Goal: Answer question/provide support: Share knowledge or assist other users

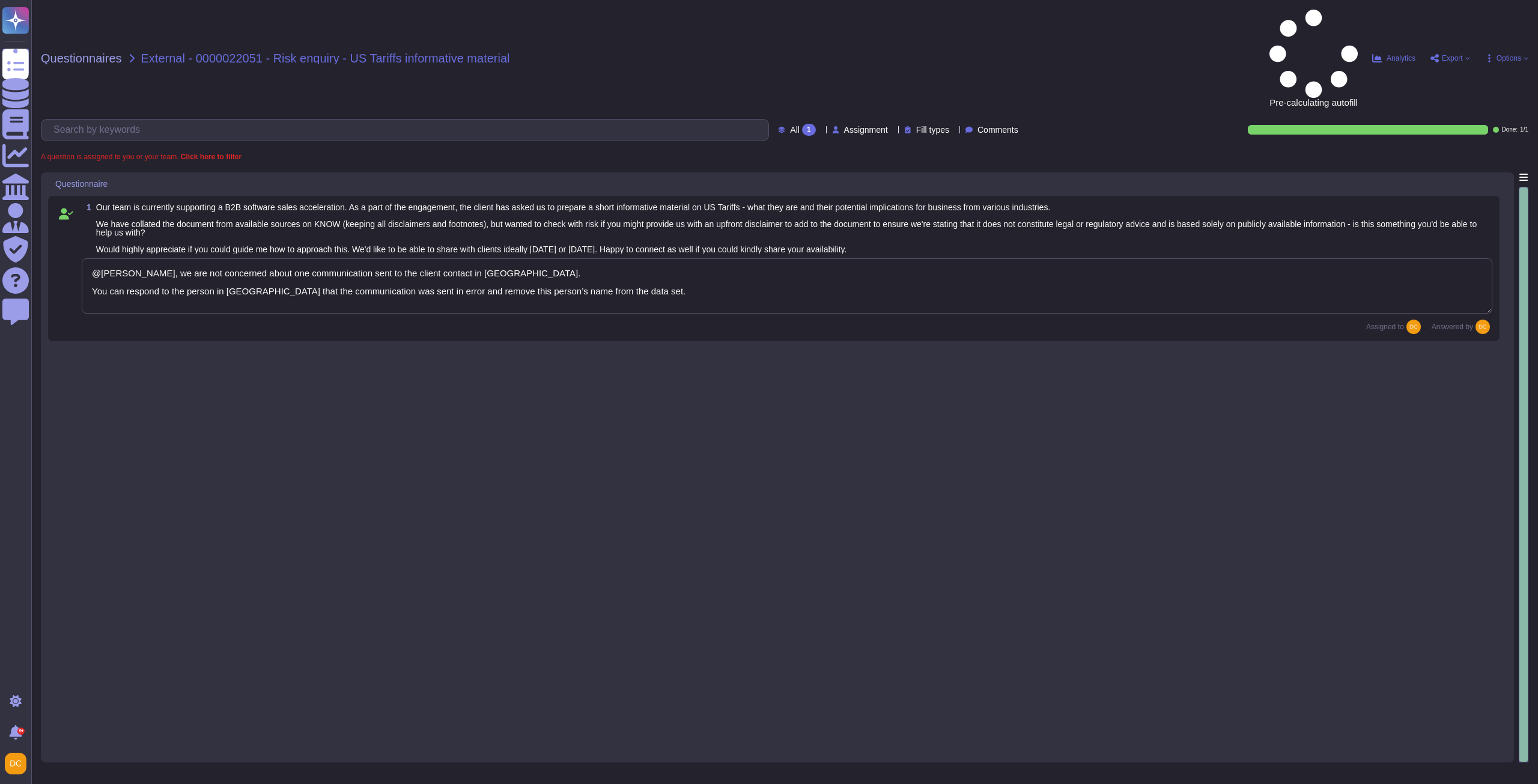
type textarea "@[PERSON_NAME], we are not concerned about one communication sent to the client…"
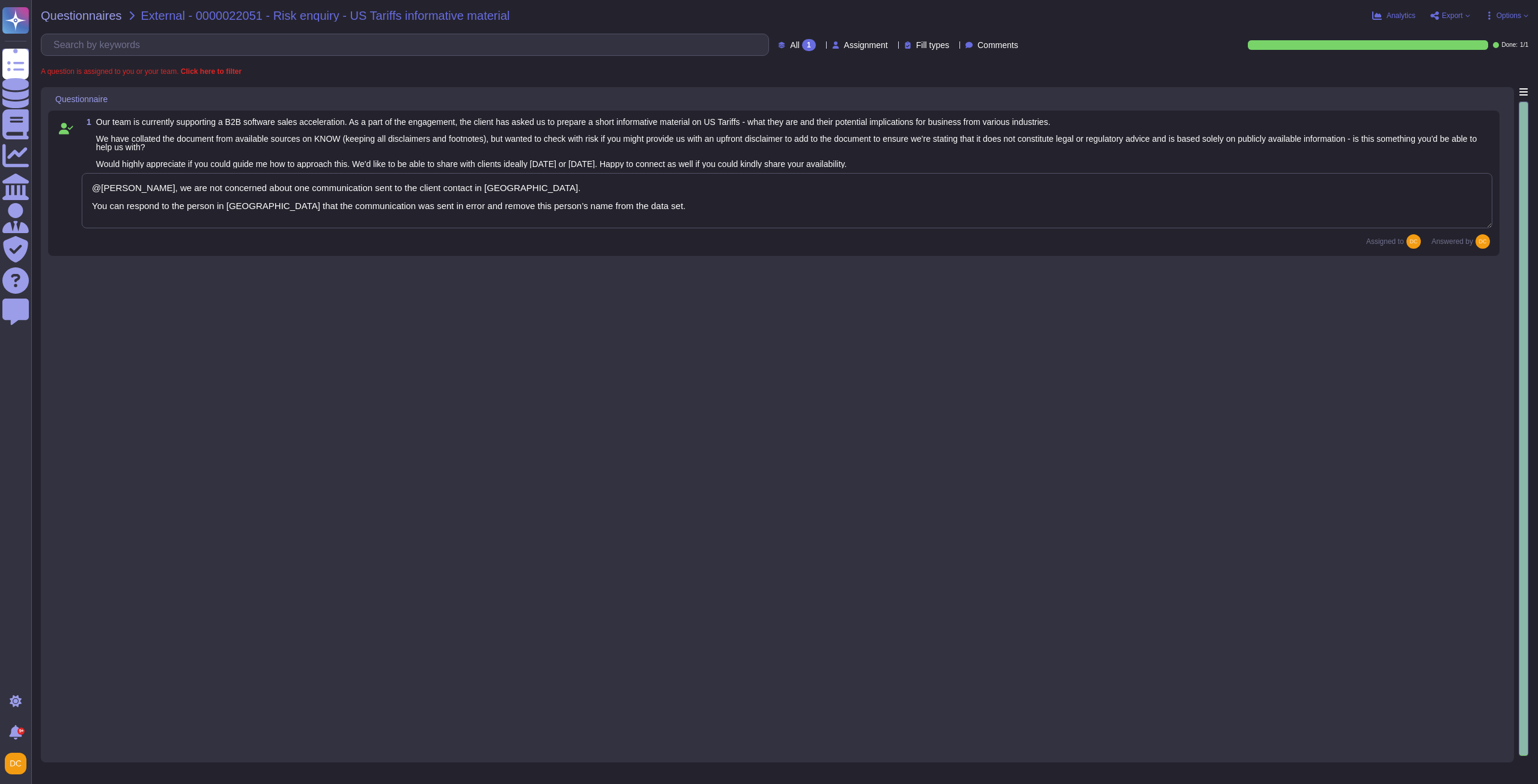
click at [310, 203] on textarea "@[PERSON_NAME], we are not concerned about one communication sent to the client…" at bounding box center [787, 201] width 1411 height 56
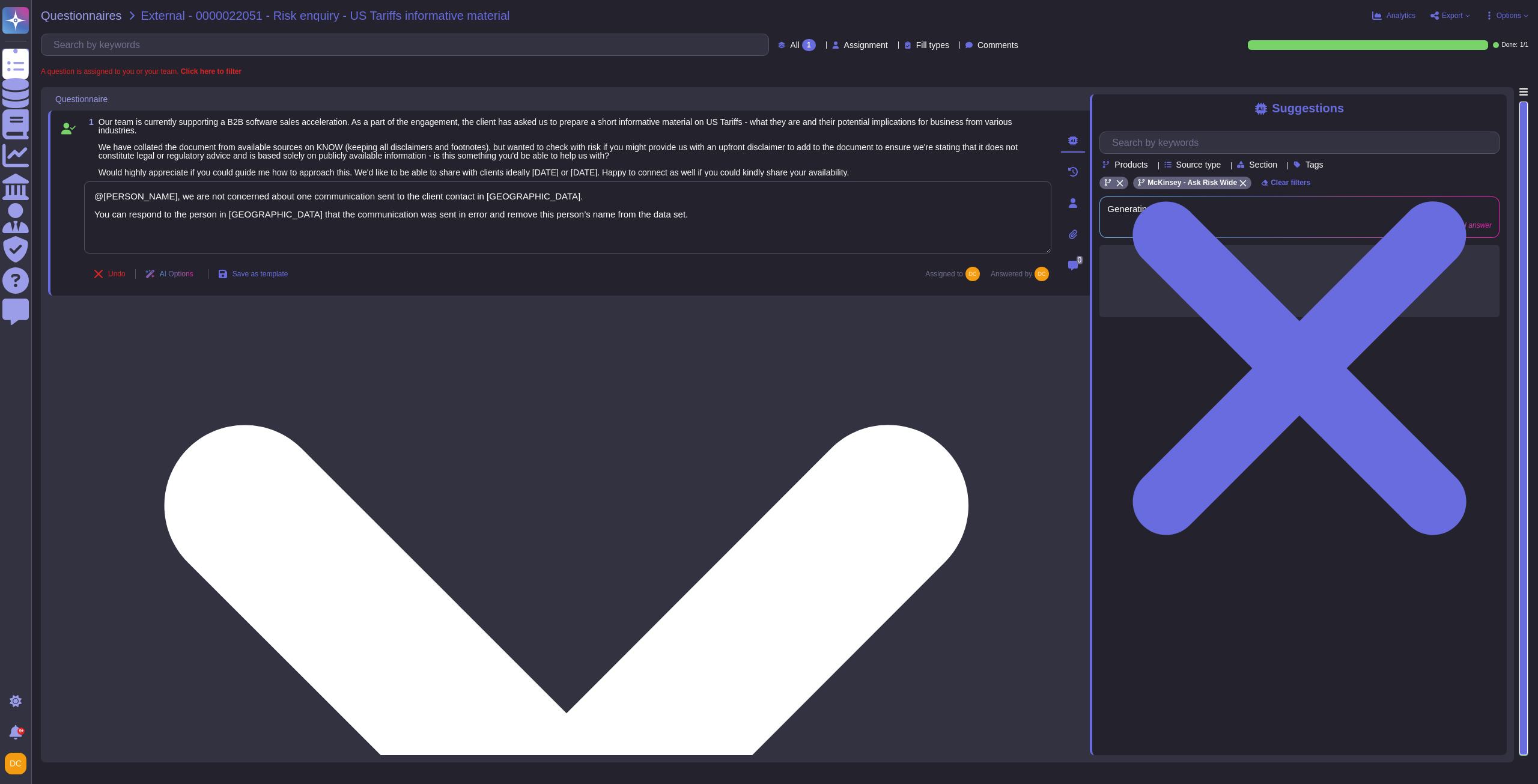
click at [664, 224] on textarea "@[PERSON_NAME], we are not concerned about one communication sent to the client…" at bounding box center [567, 217] width 967 height 72
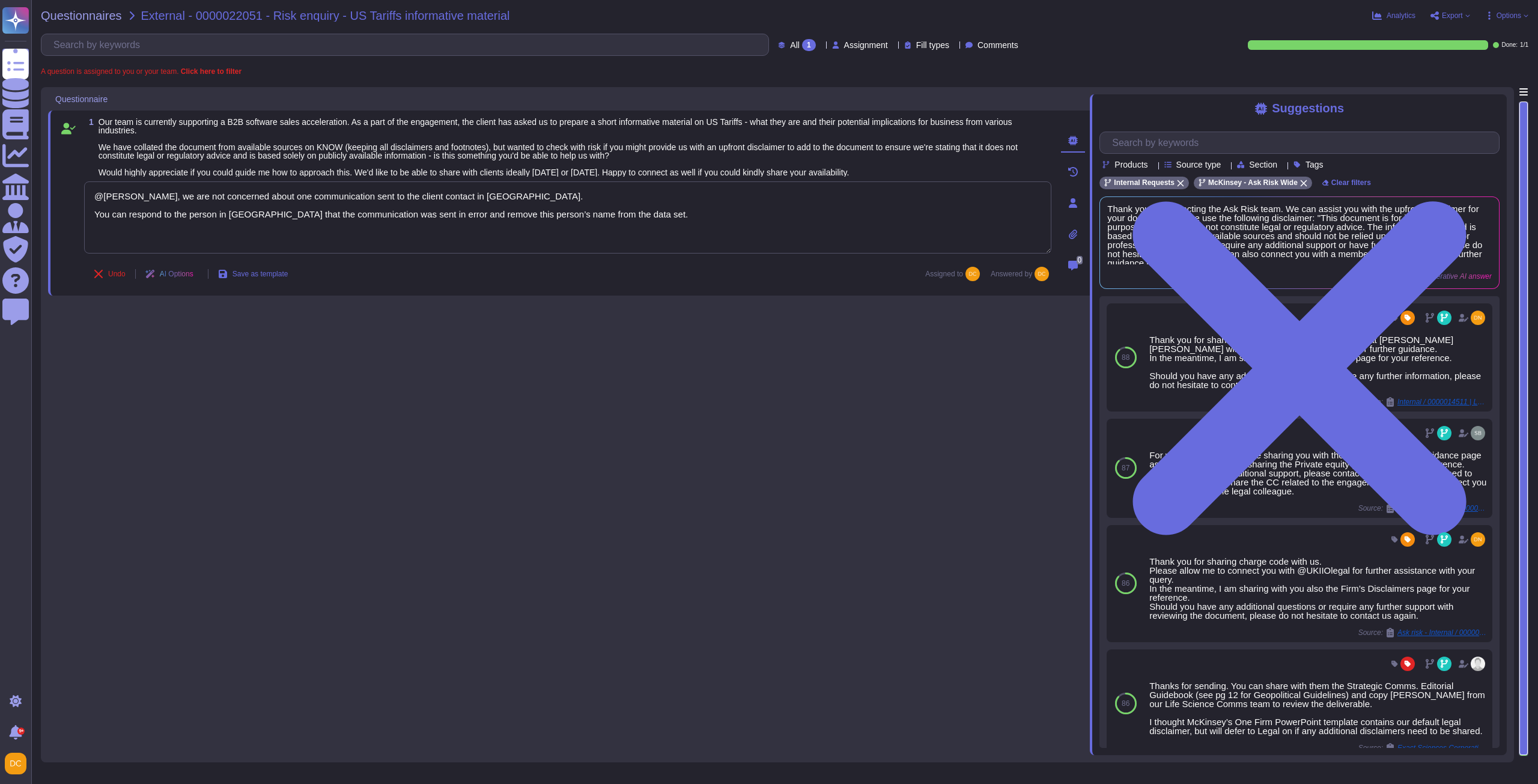
drag, startPoint x: 673, startPoint y: 219, endPoint x: 73, endPoint y: 182, distance: 601.1
click at [73, 182] on div "1 Our team is currently supporting a B2B software sales acceleration. As a part…" at bounding box center [554, 203] width 994 height 170
paste textarea "Apologies for the delay. For your awareness, I am sharing with you our Firm’s C…"
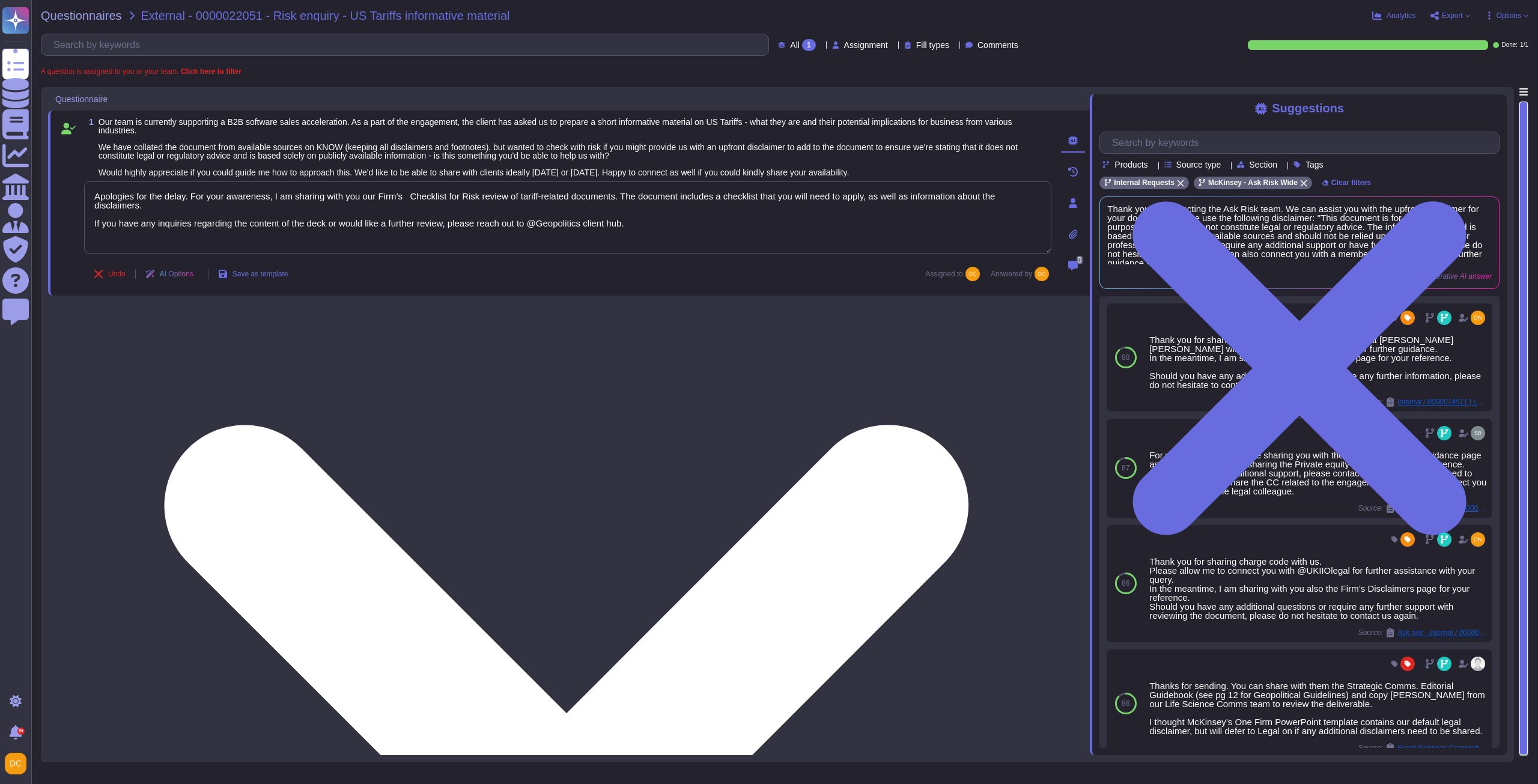
click at [507, 203] on textarea "Apologies for the delay. For your awareness, I am sharing with you our Firm’s C…" at bounding box center [567, 217] width 967 height 72
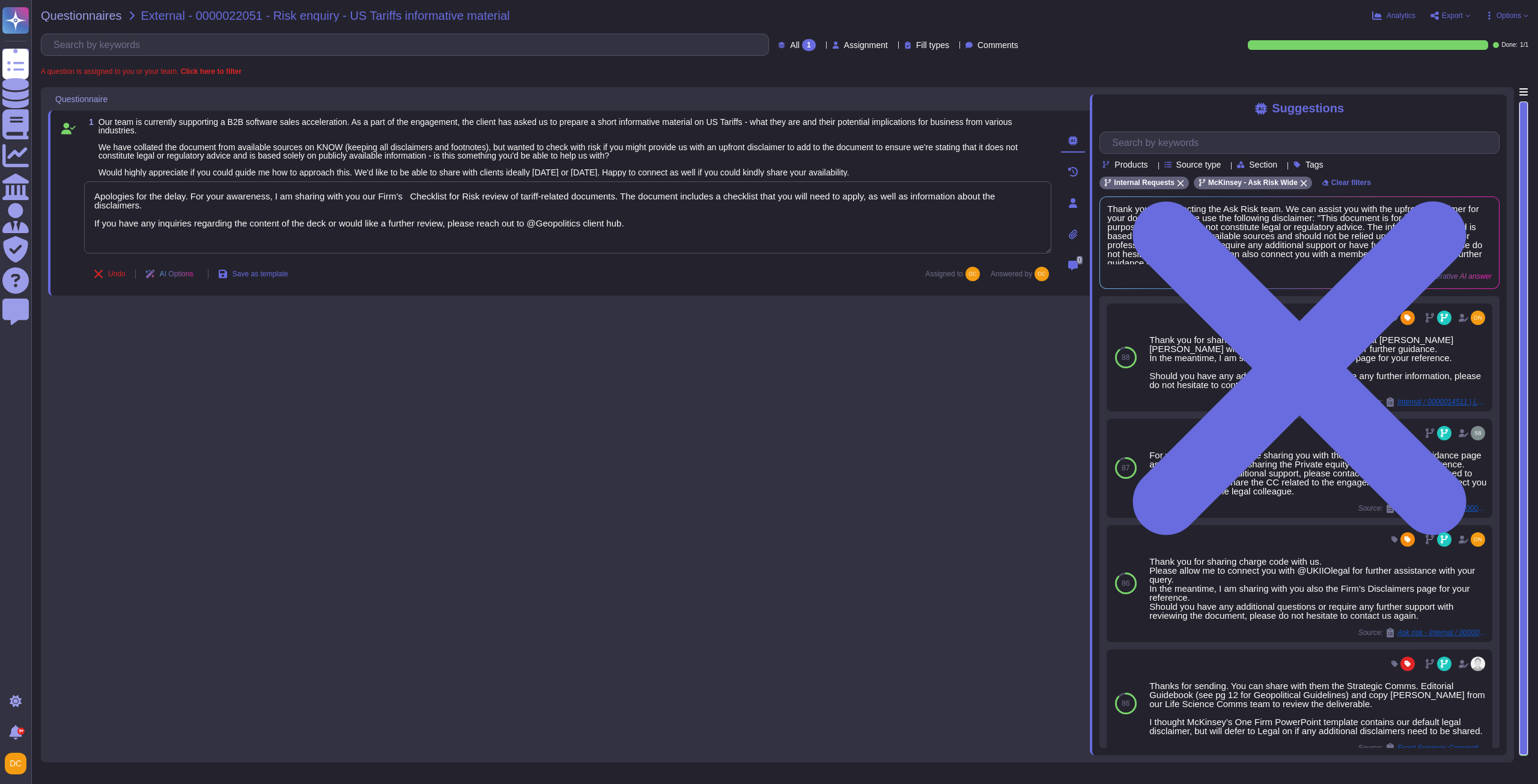
type textarea "Apologies for the delay. For your awareness, I am sharing with you our Firm’s C…"
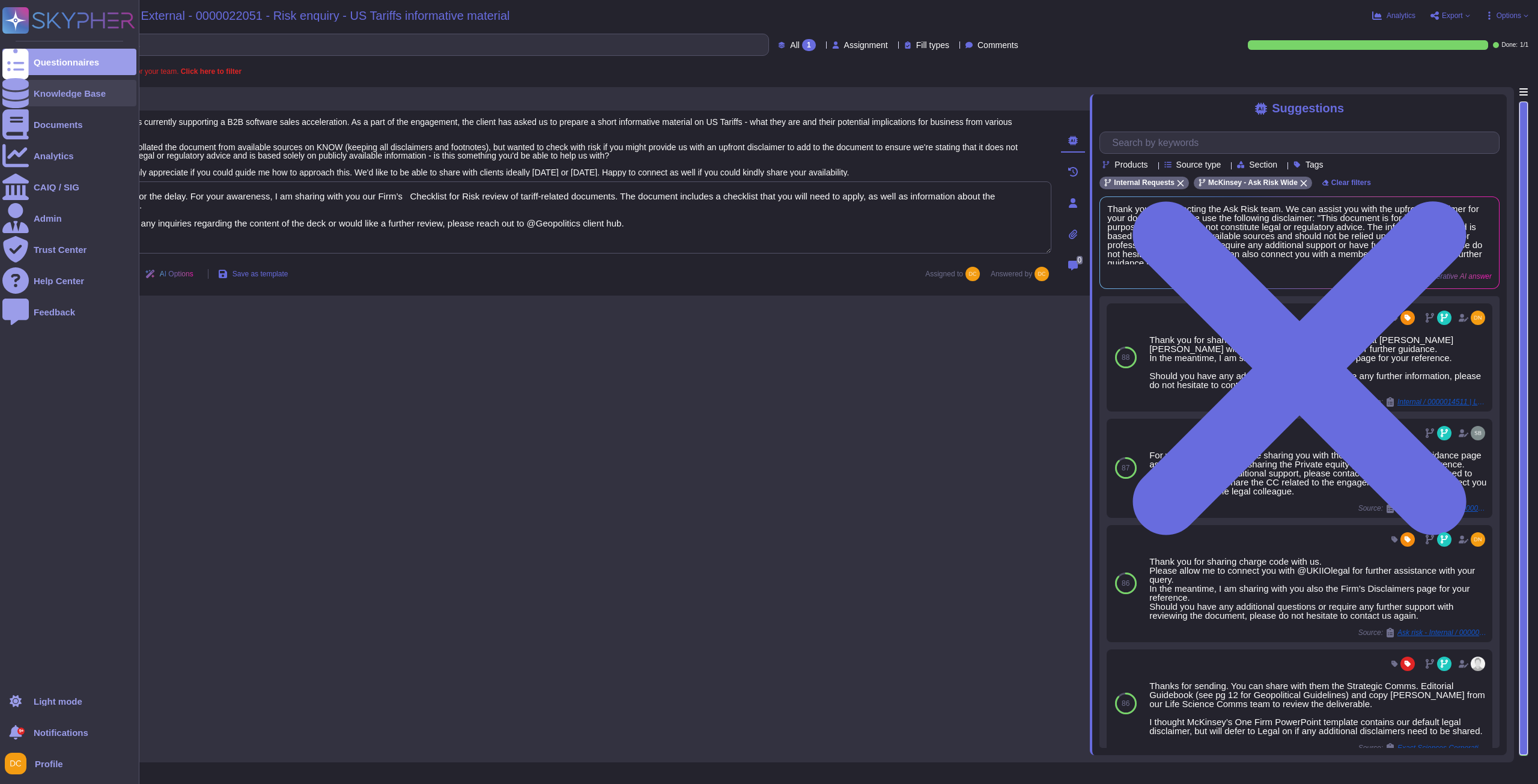
click at [32, 90] on div "Knowledge Base" at bounding box center [69, 93] width 134 height 27
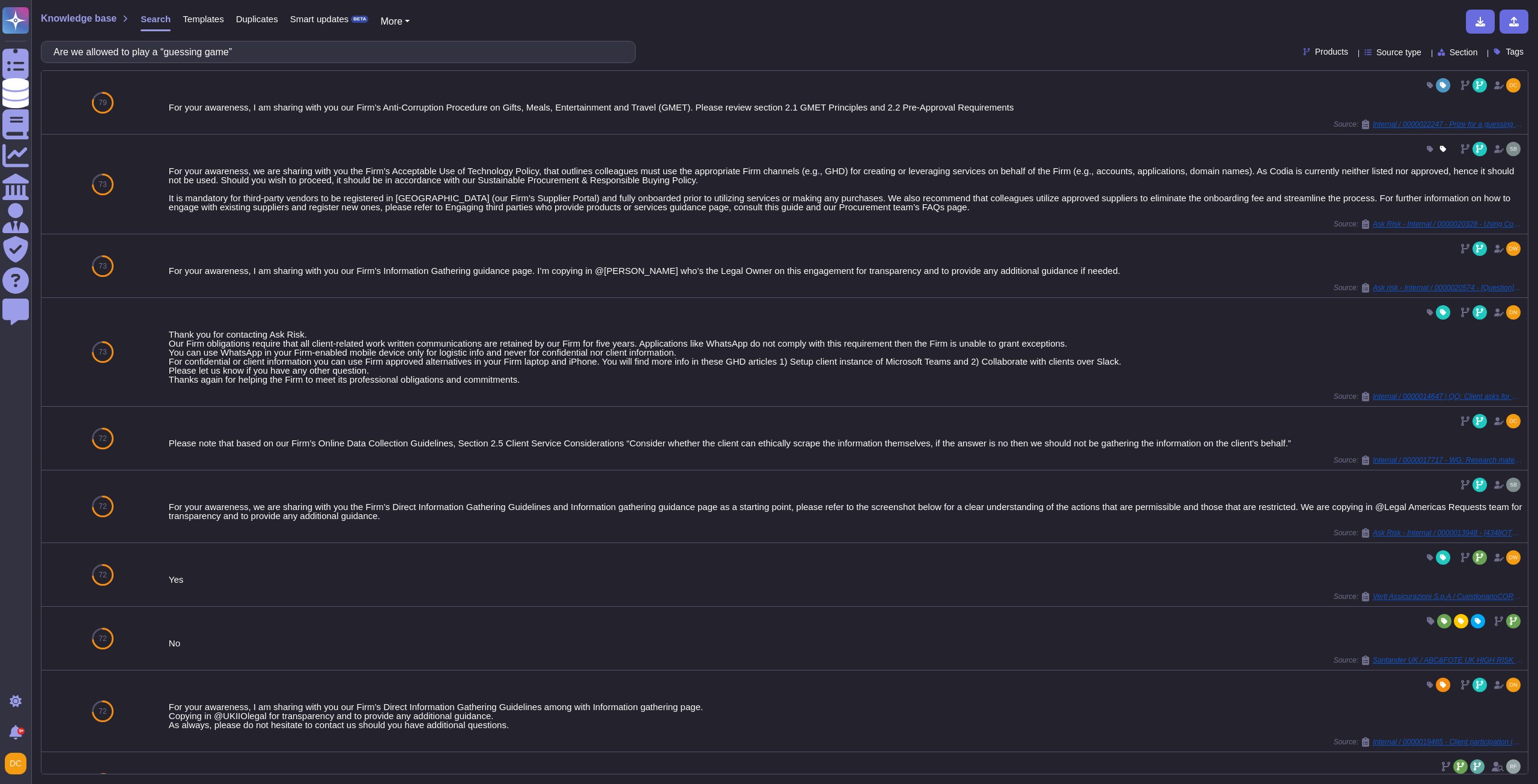
click at [186, 51] on input "Are we allowed to play a “guessing game”" at bounding box center [335, 52] width 576 height 21
click at [188, 53] on input "Are we allowed to play a “guessing game”" at bounding box center [335, 52] width 576 height 21
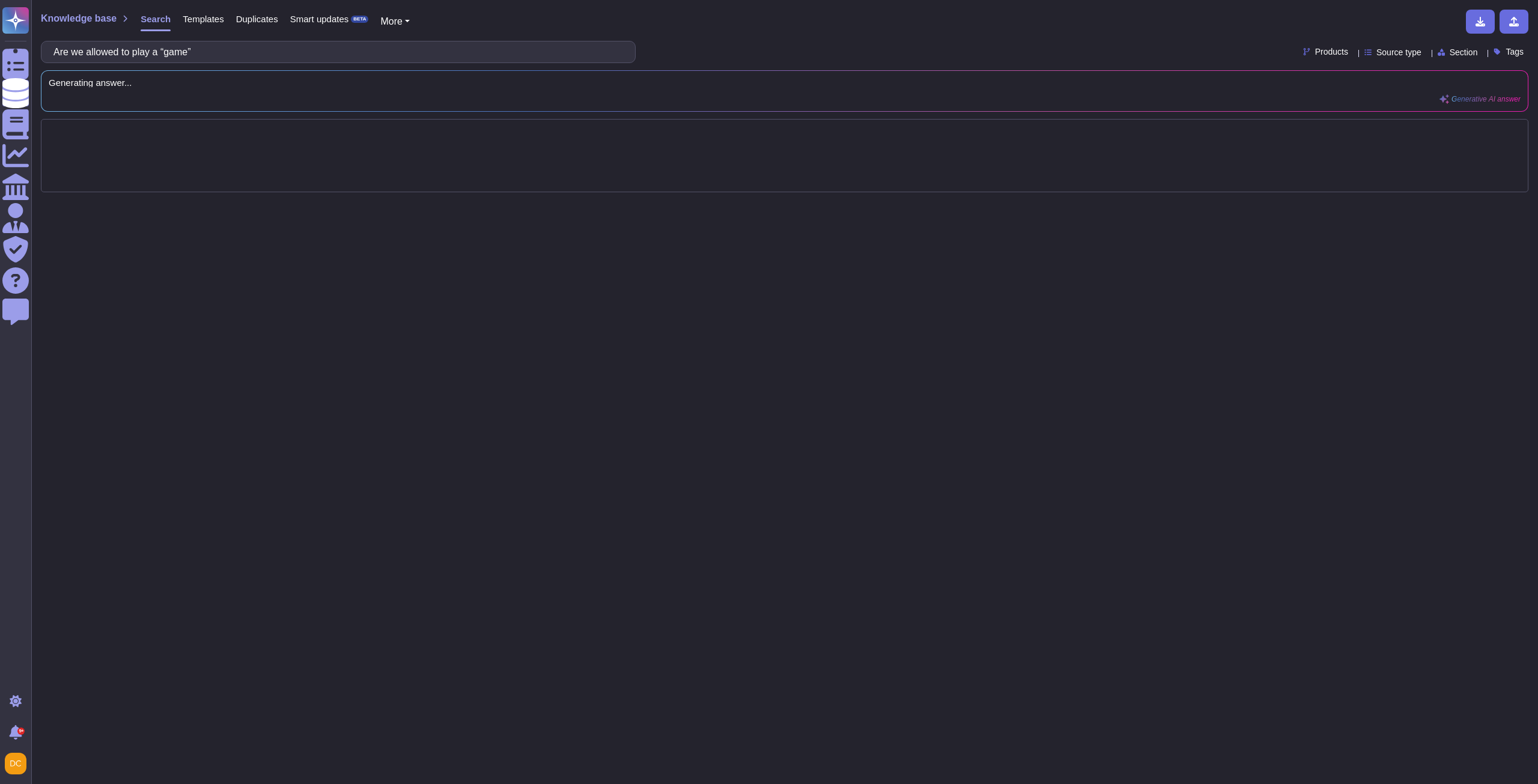
click at [205, 48] on input "Are we allowed to play a “game”" at bounding box center [335, 52] width 576 height 21
click at [173, 50] on input "Are we allowed to play a “game”" at bounding box center [335, 52] width 576 height 21
click at [232, 58] on input "Are we allowed to play a game”" at bounding box center [335, 52] width 576 height 21
type input "Are we allowed to play a game with the client"
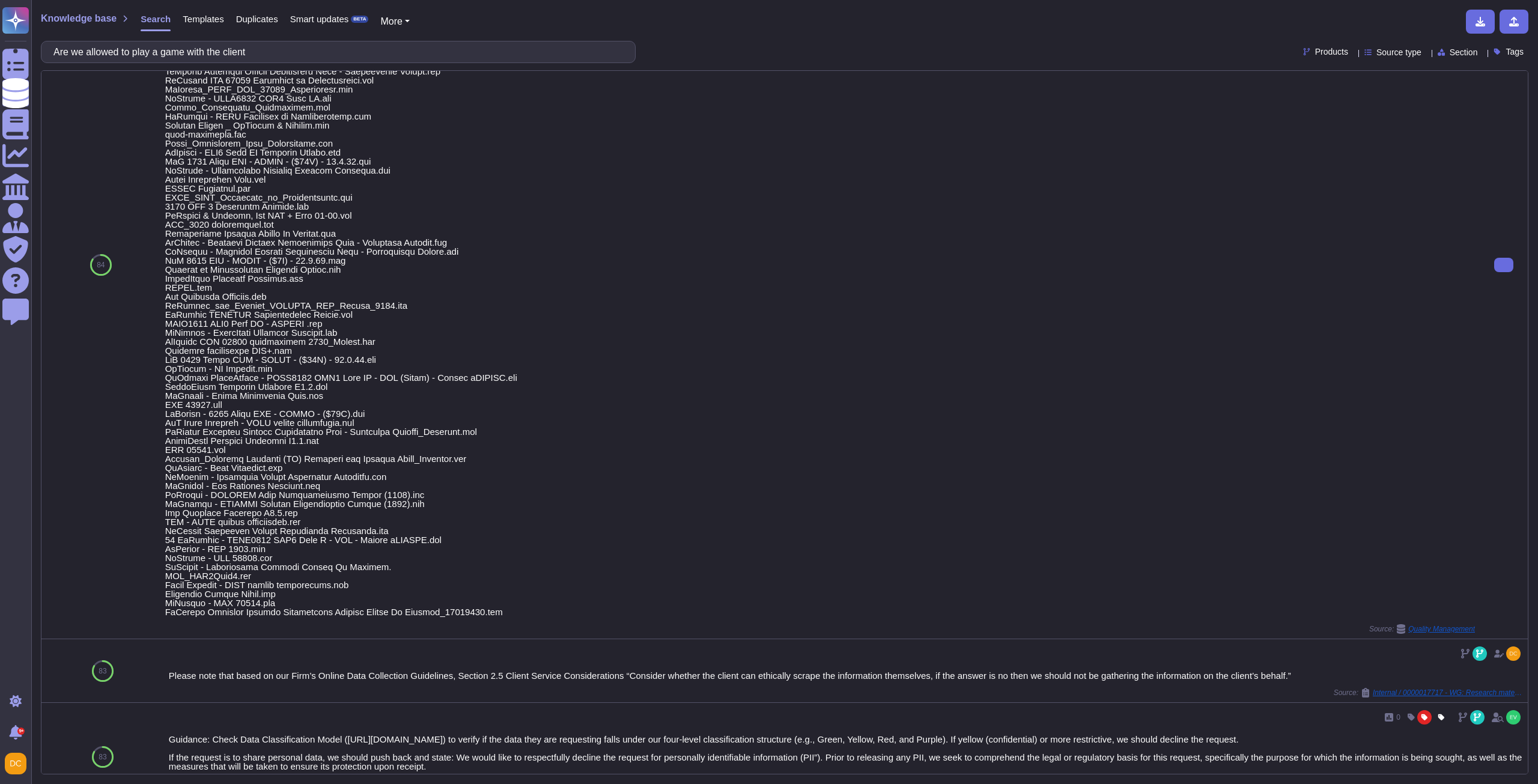
scroll to position [481, 0]
